Goal: Navigation & Orientation: Go to known website

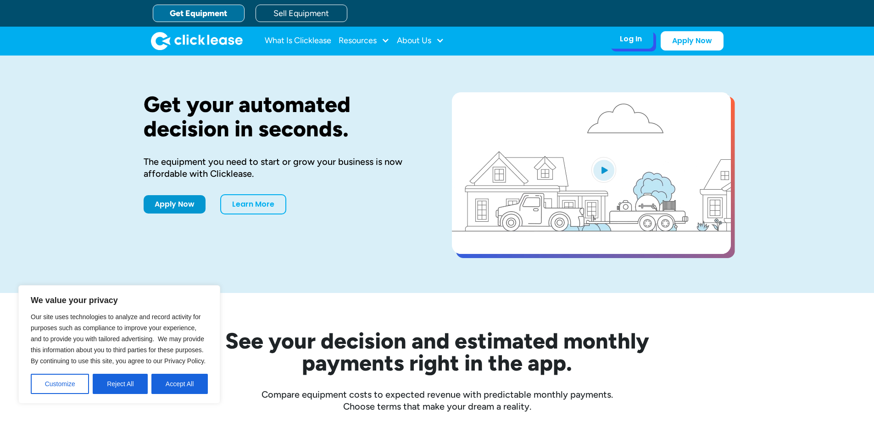
click at [638, 41] on div "Log In" at bounding box center [631, 38] width 22 height 9
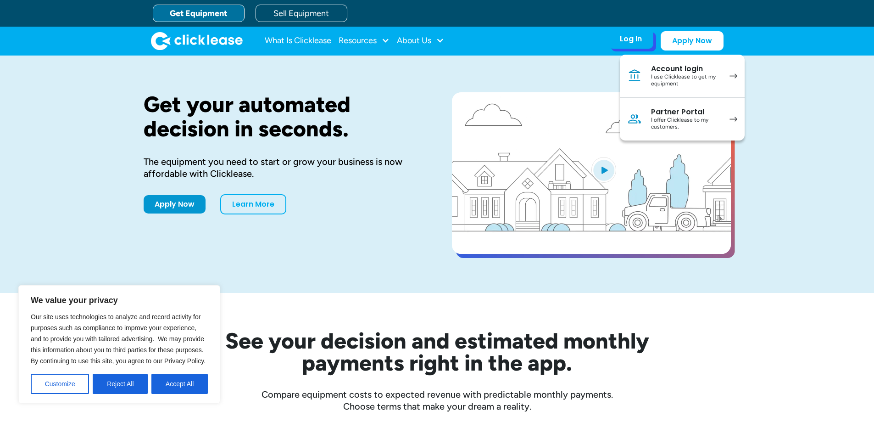
click at [693, 89] on link "Account login I use Clicklease to get my equipment" at bounding box center [682, 76] width 125 height 43
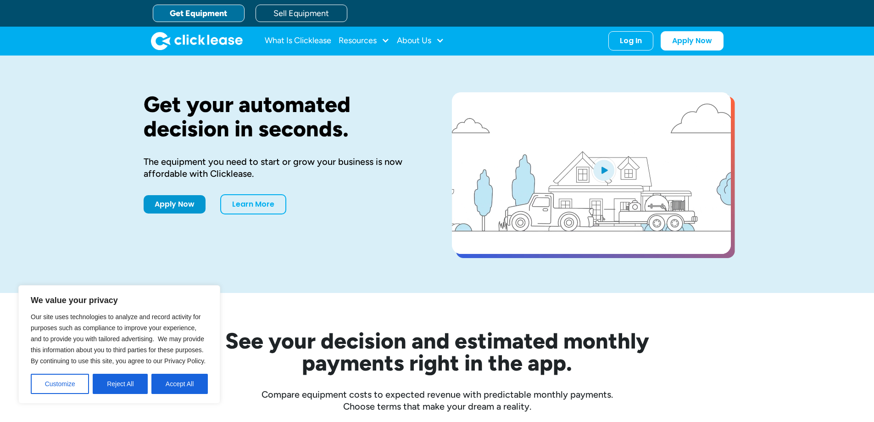
drag, startPoint x: 185, startPoint y: 387, endPoint x: 303, endPoint y: 361, distance: 121.3
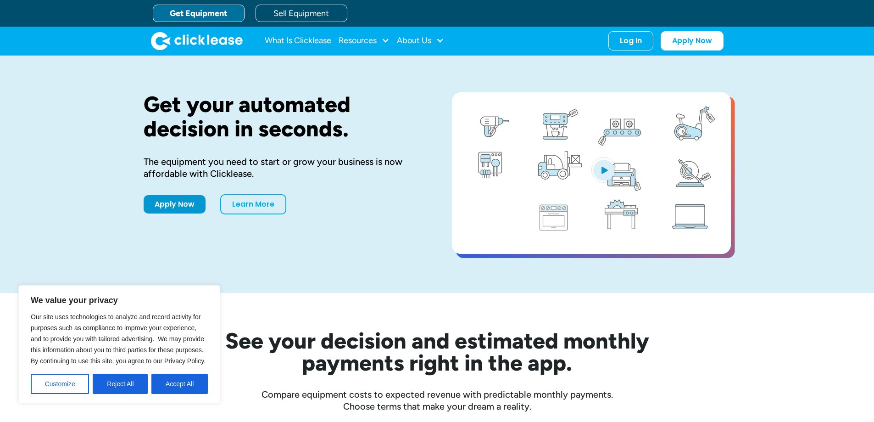
click at [185, 387] on button "Accept All" at bounding box center [179, 384] width 56 height 20
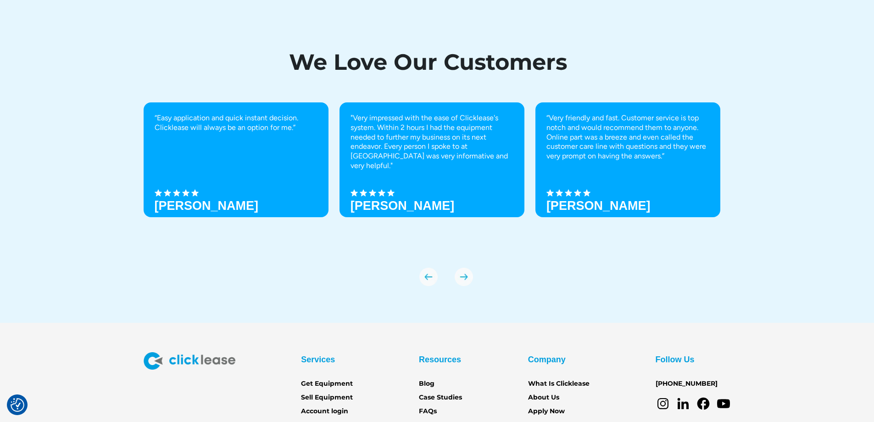
scroll to position [3203, 0]
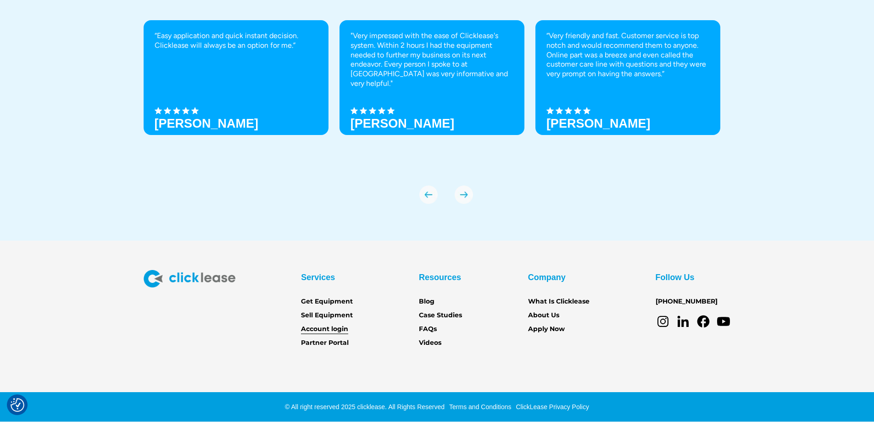
click at [344, 329] on link "Account login" at bounding box center [324, 329] width 47 height 10
